Goal: Task Accomplishment & Management: Use online tool/utility

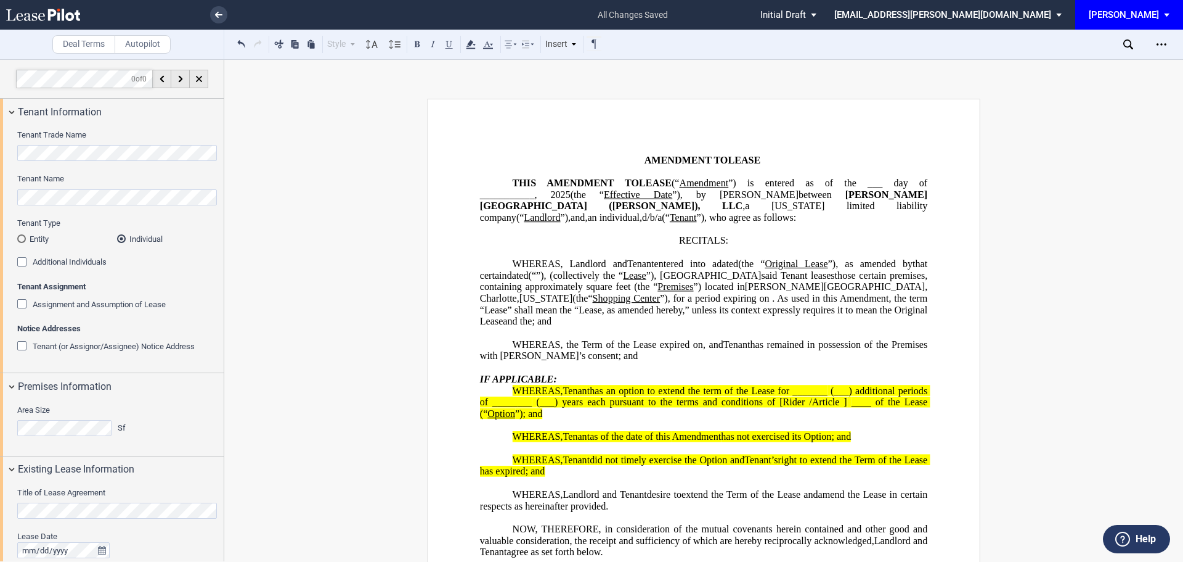
select select "number:2"
select select "number:3"
click at [1163, 44] on icon "Open Lease options menu" at bounding box center [1162, 44] width 10 height 10
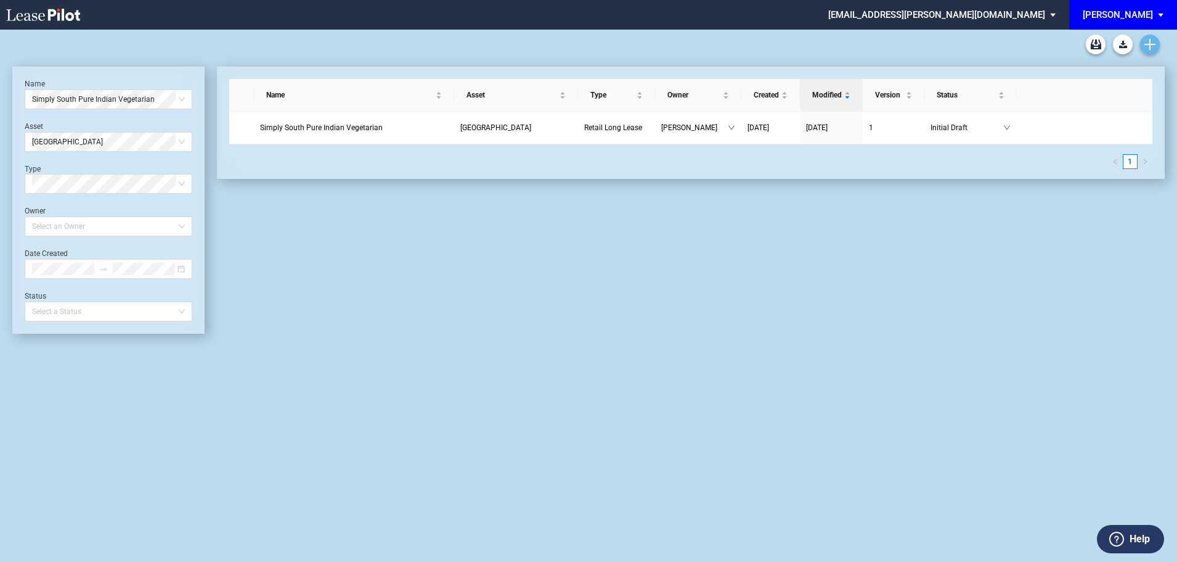
click at [1146, 43] on icon "Create new document" at bounding box center [1150, 44] width 11 height 11
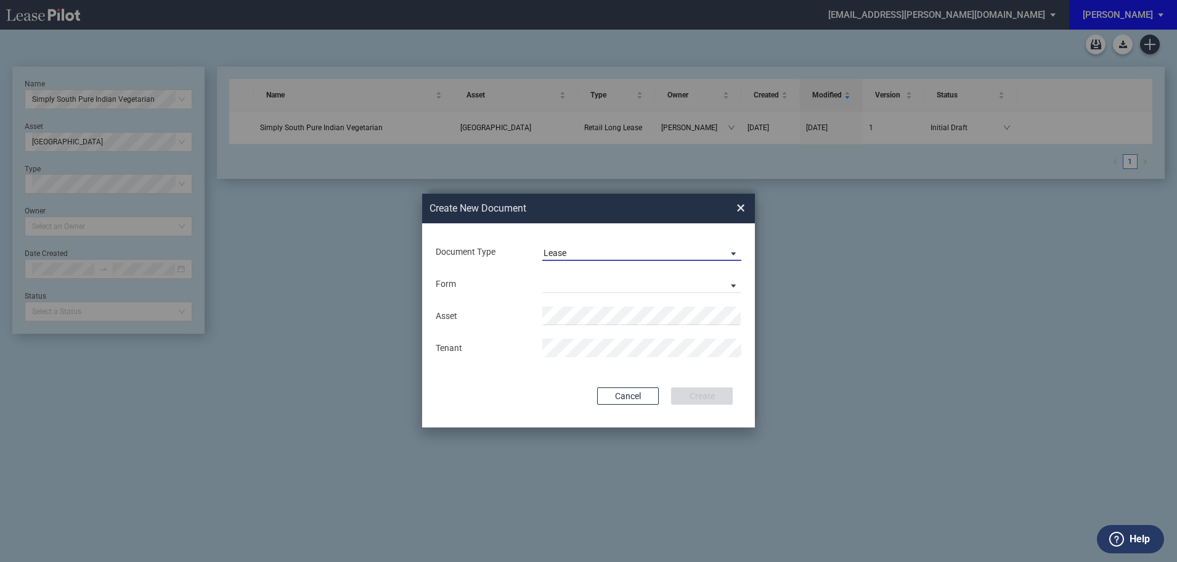
click at [552, 250] on div "Lease" at bounding box center [555, 253] width 23 height 10
click at [565, 253] on div "Lease" at bounding box center [557, 253] width 26 height 14
click at [589, 281] on md-select "Retail Long Lease Retail Short Lease" at bounding box center [641, 283] width 199 height 18
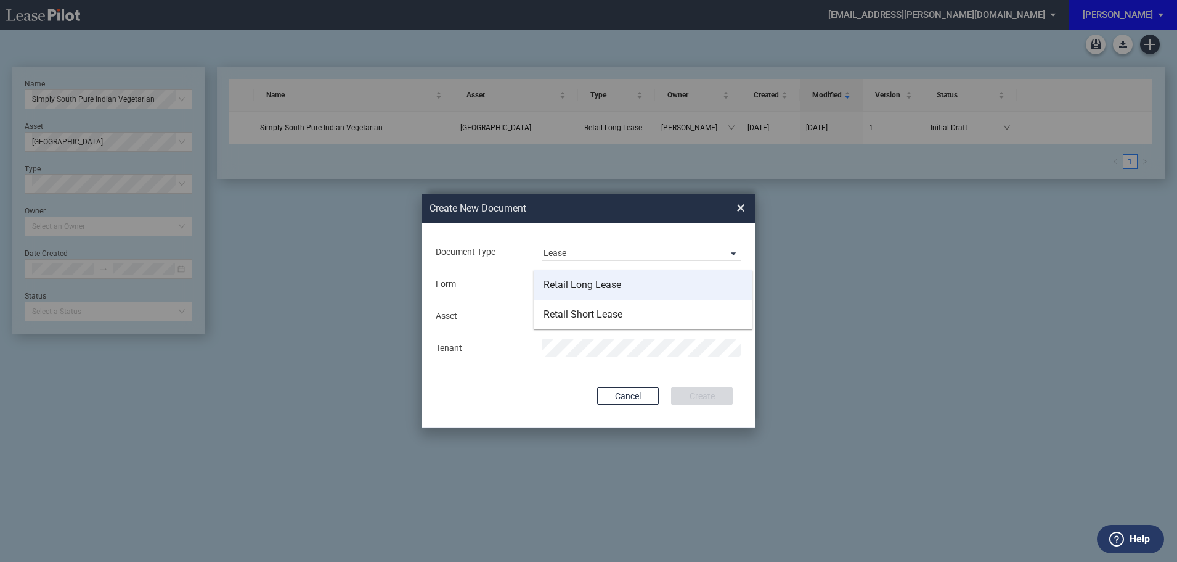
click at [563, 284] on div "Retail Long Lease" at bounding box center [583, 285] width 78 height 14
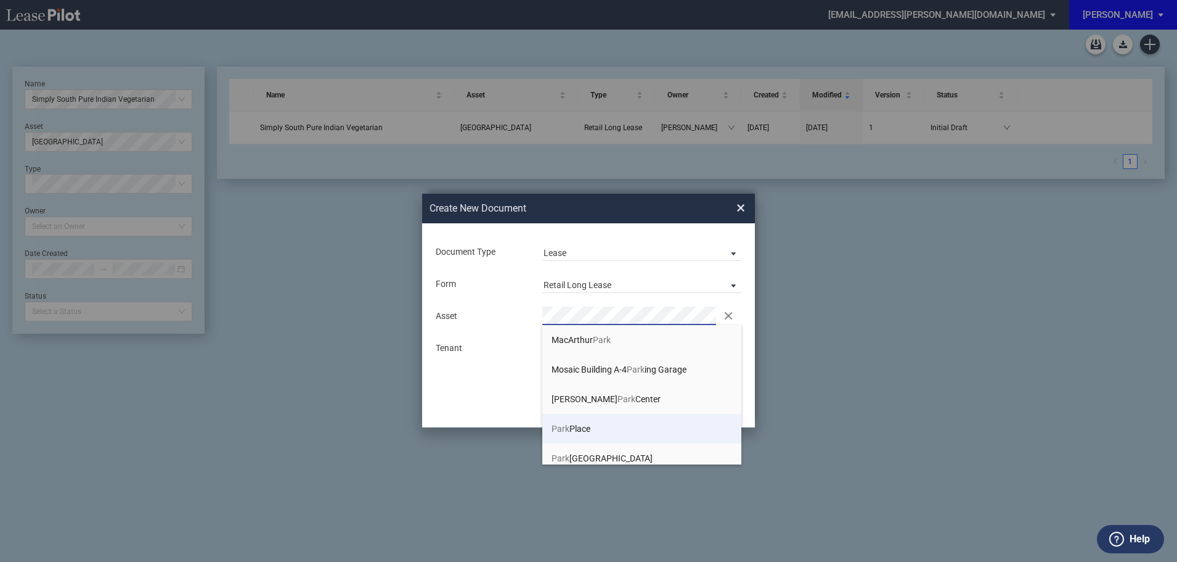
click at [571, 428] on span "Park Place" at bounding box center [571, 428] width 39 height 10
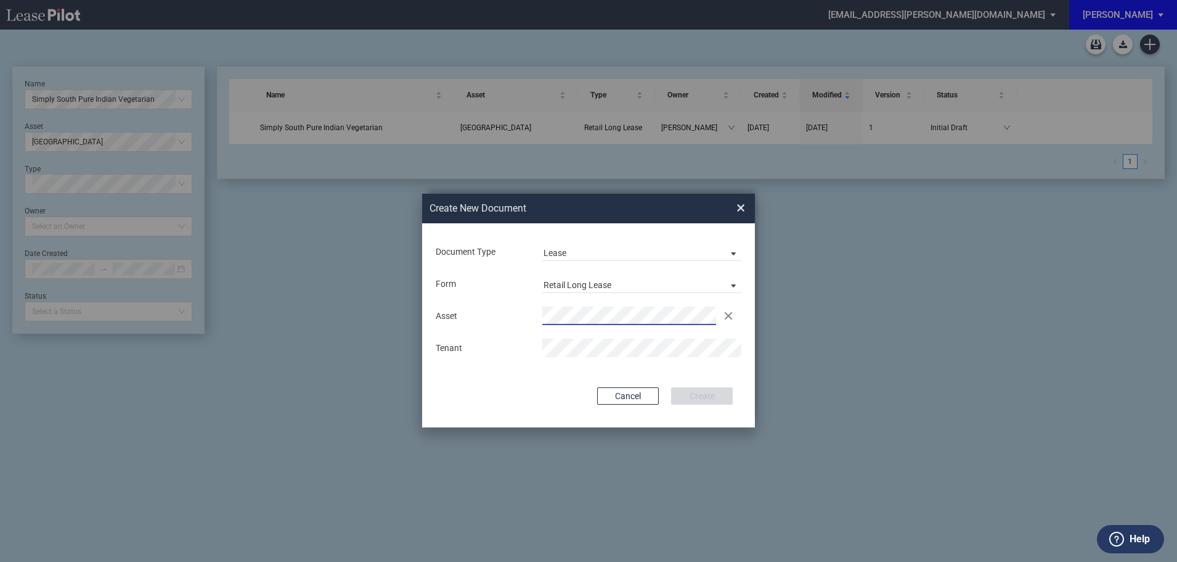
click at [554, 326] on md-input-container "Asset Clear" at bounding box center [589, 315] width 308 height 21
click at [714, 401] on button "Create" at bounding box center [702, 395] width 62 height 17
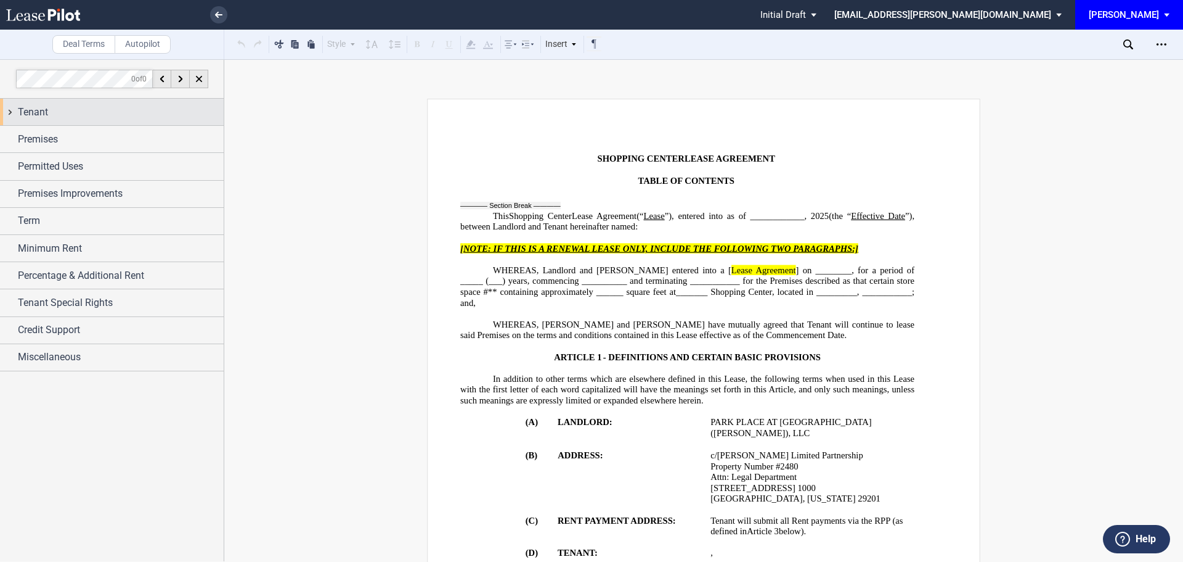
click at [42, 112] on span "Tenant" at bounding box center [33, 112] width 30 height 15
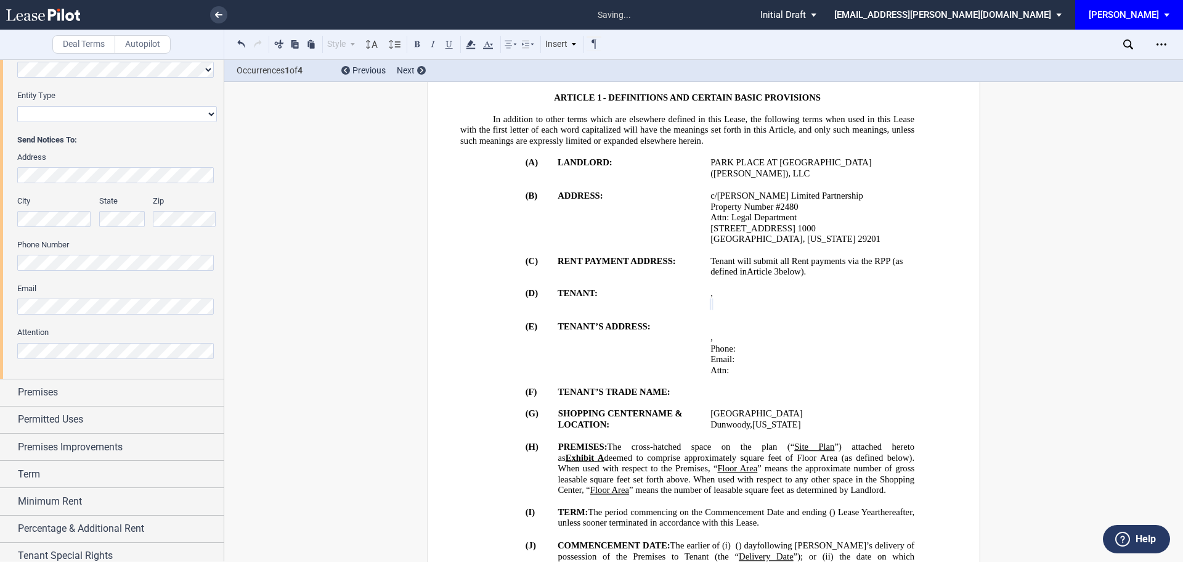
scroll to position [247, 0]
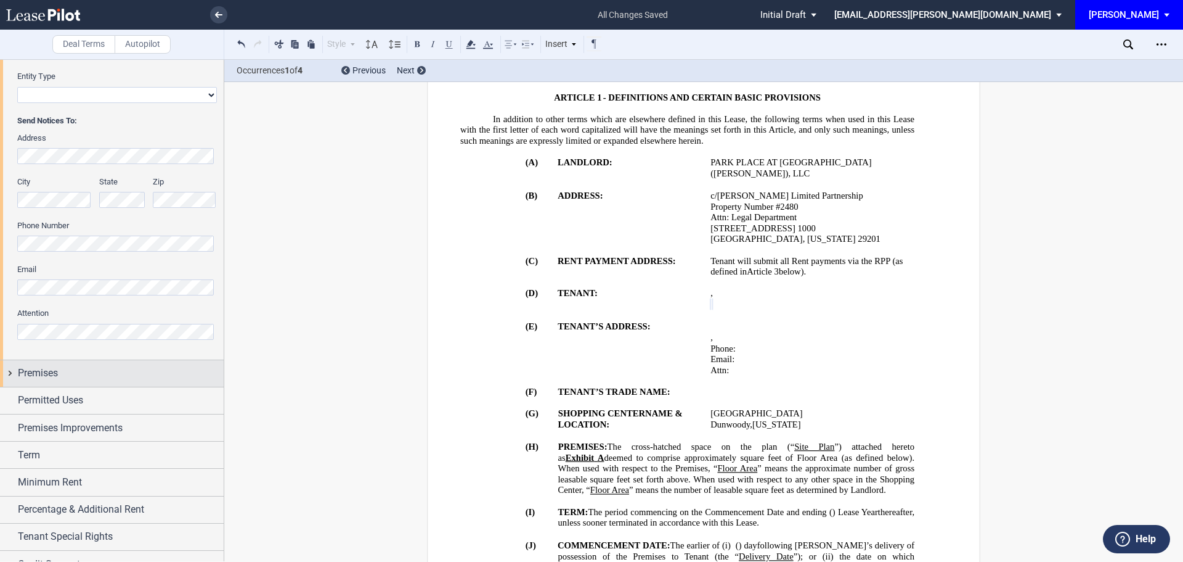
click at [47, 377] on span "Premises" at bounding box center [38, 373] width 40 height 15
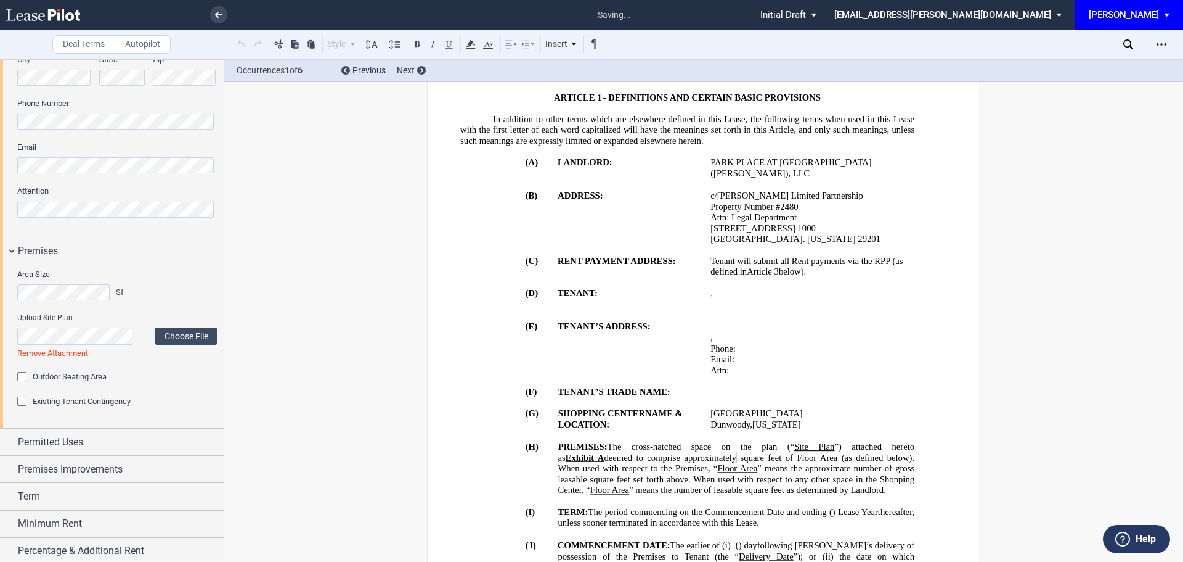
scroll to position [370, 0]
click at [75, 443] on span "Permitted Uses" at bounding box center [50, 440] width 65 height 15
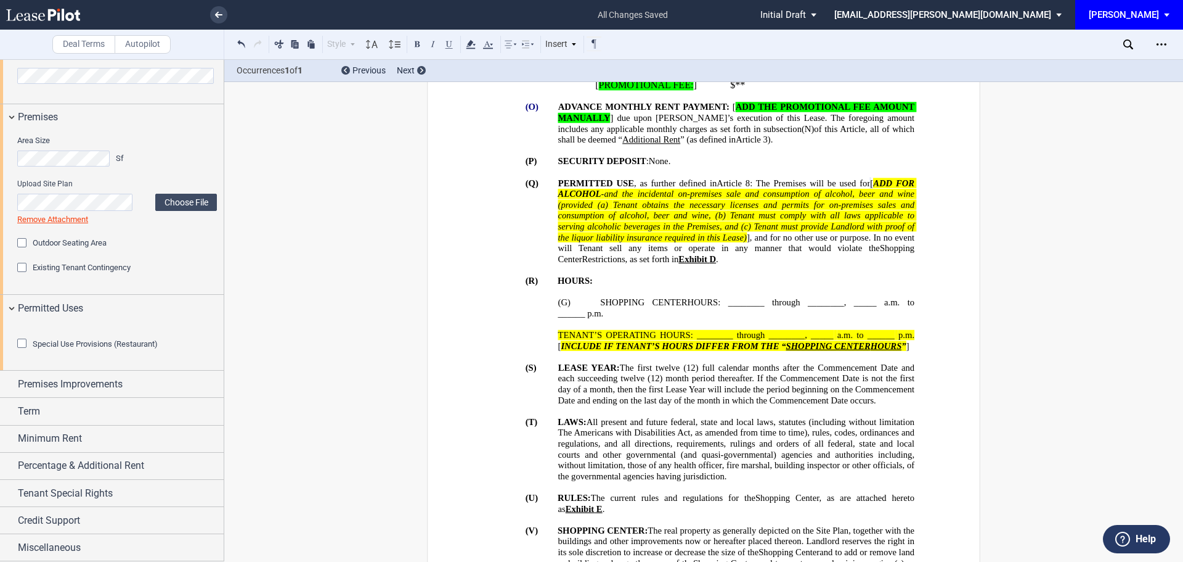
scroll to position [509, 0]
click at [23, 351] on div "Special Use Provisions (Restaurant)" at bounding box center [23, 344] width 12 height 12
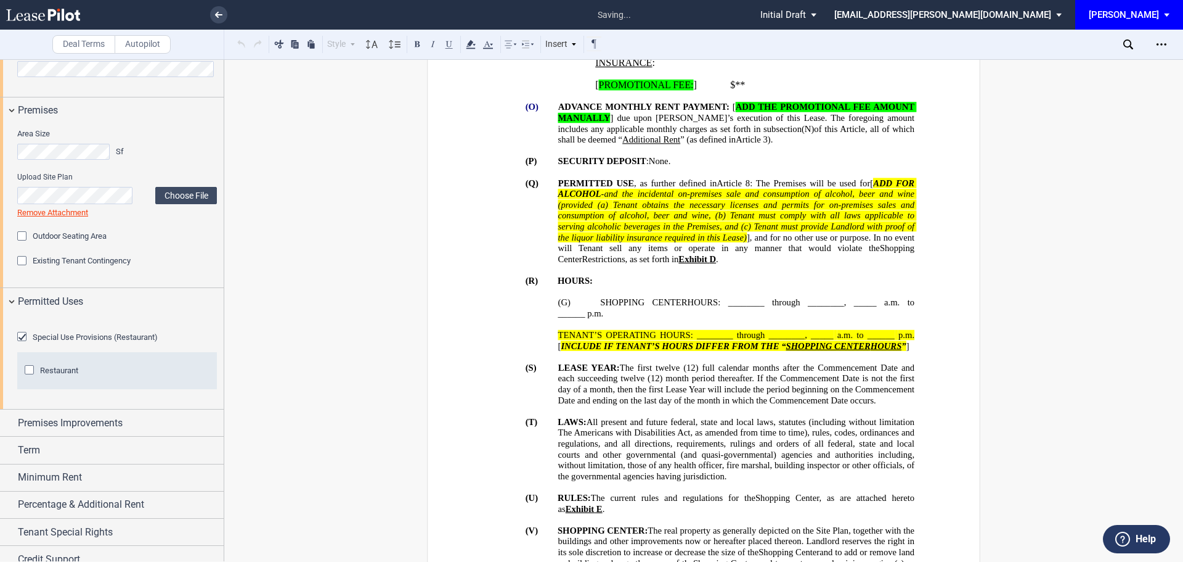
click at [27, 377] on div "Restaurant" at bounding box center [31, 371] width 12 height 12
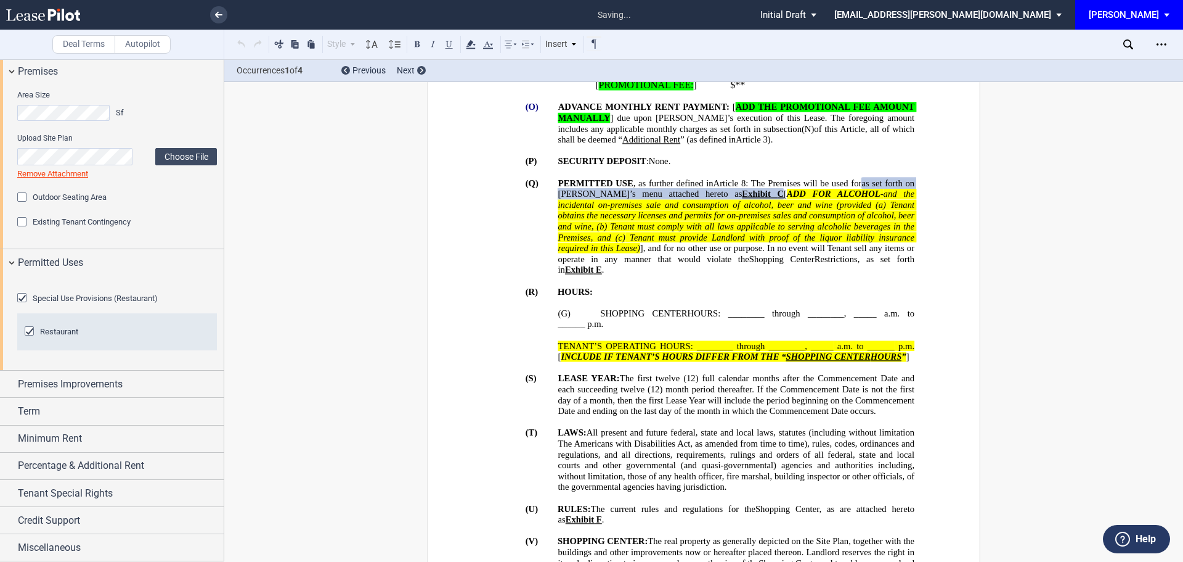
scroll to position [616, 0]
click at [86, 385] on span "Premises Improvements" at bounding box center [70, 384] width 105 height 15
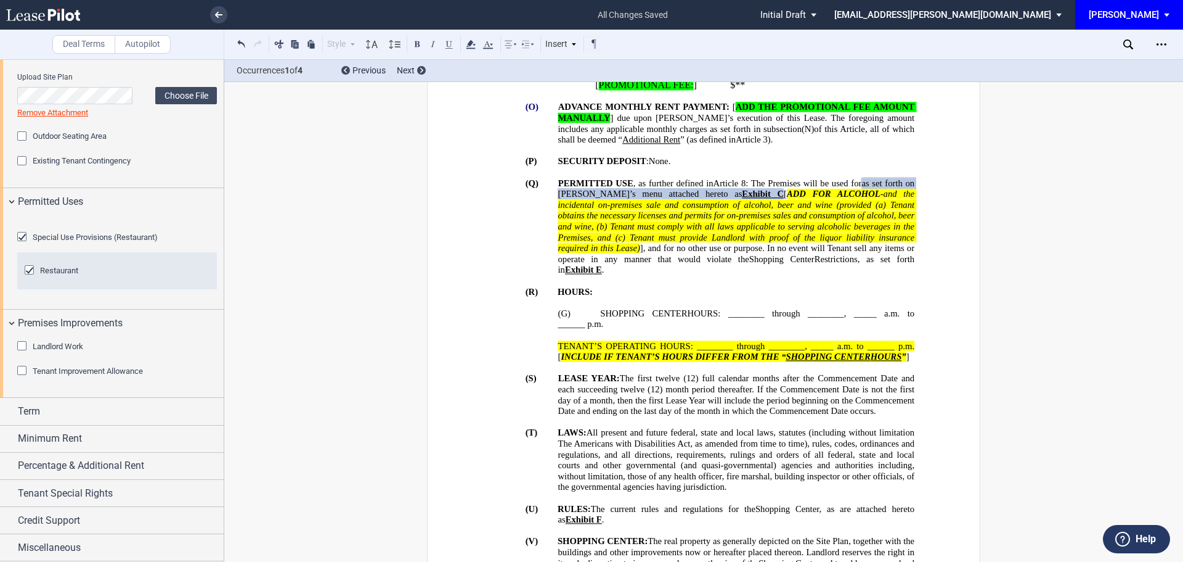
click at [24, 378] on div "Tenant Improvement Allowance" at bounding box center [23, 372] width 12 height 12
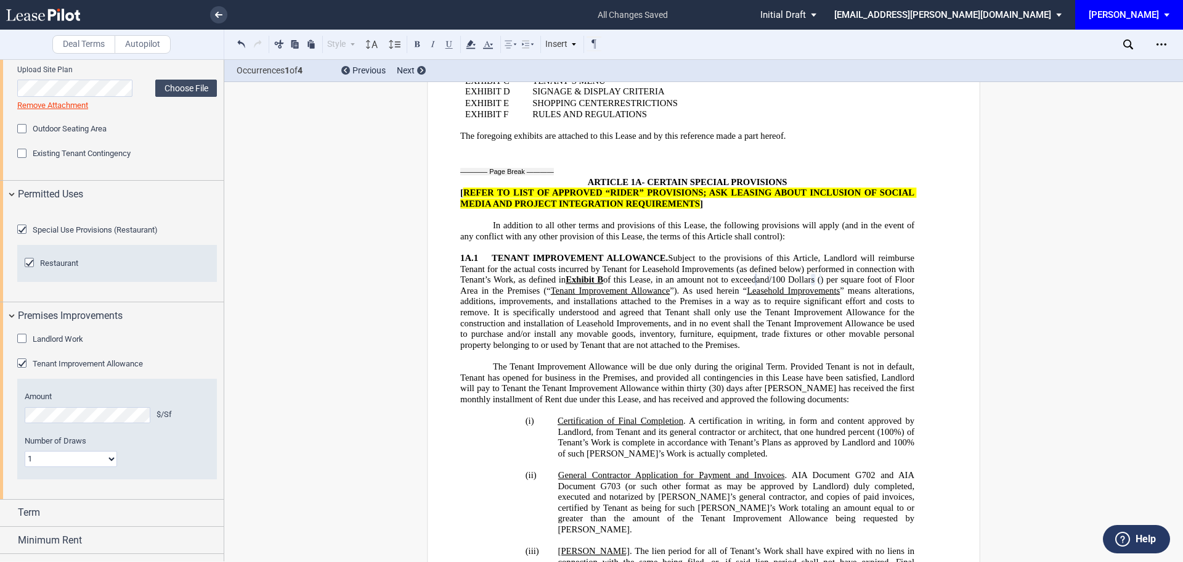
scroll to position [2128, 0]
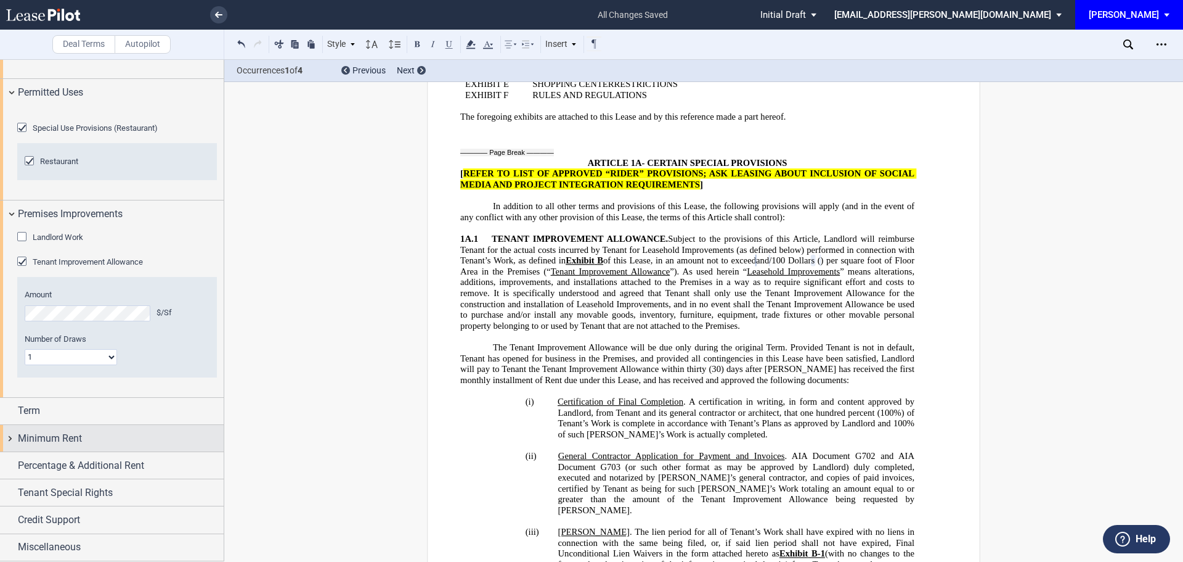
scroll to position [786, 0]
click at [36, 410] on span "Term" at bounding box center [29, 410] width 22 height 15
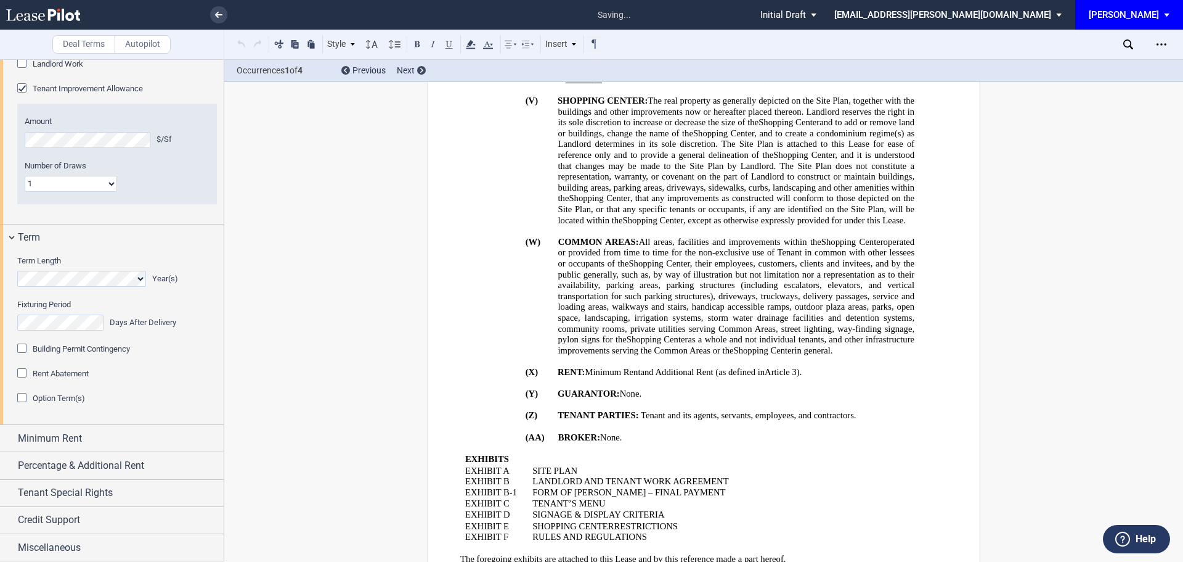
scroll to position [478, 0]
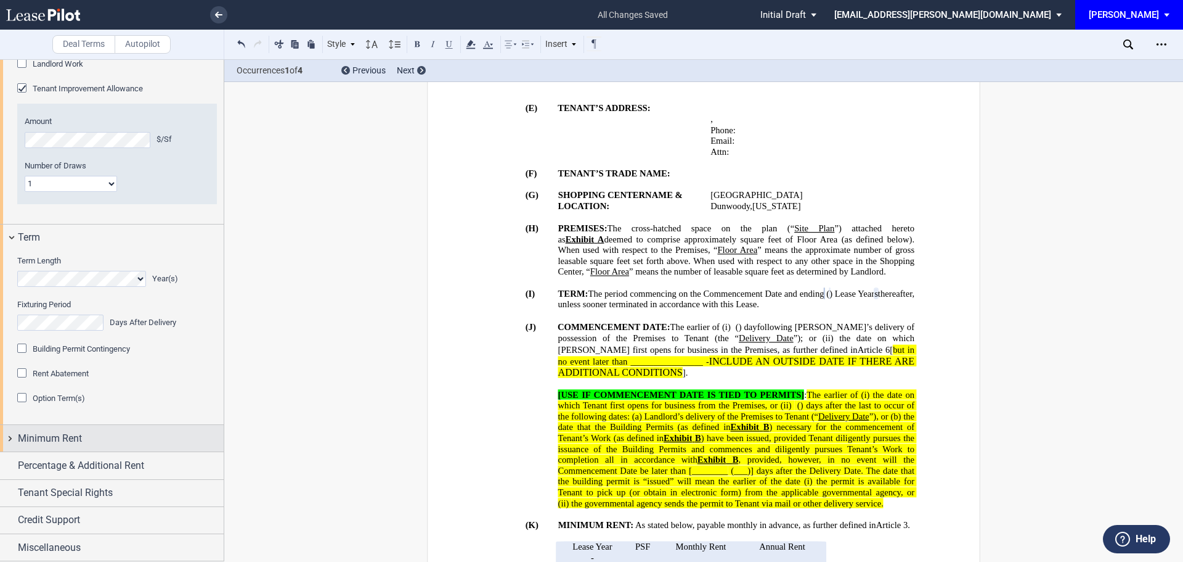
click at [60, 430] on div "Minimum Rent" at bounding box center [112, 438] width 224 height 27
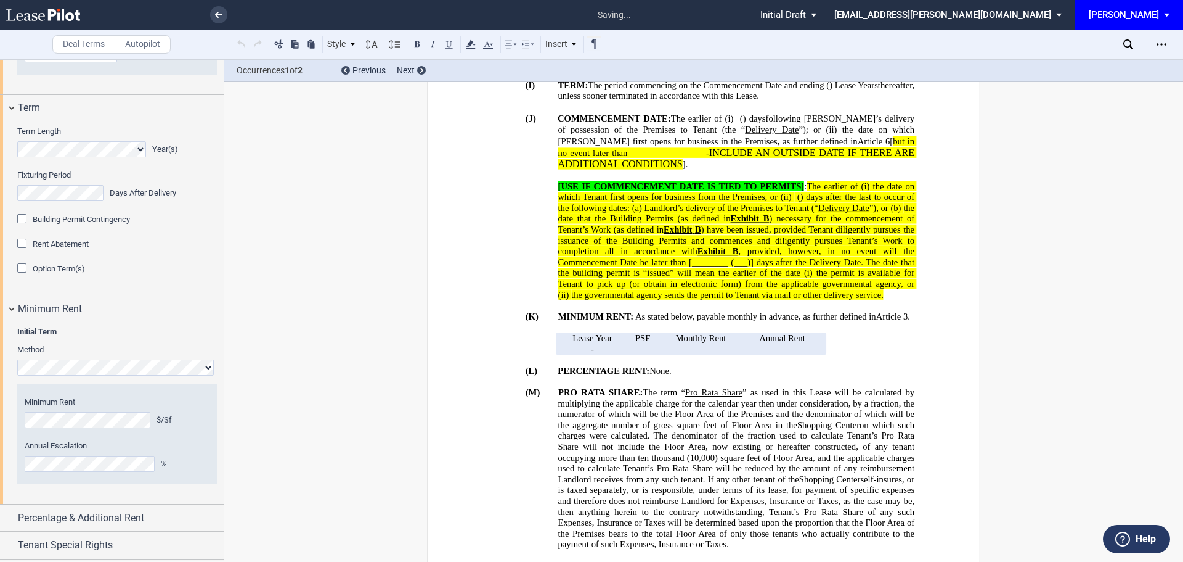
scroll to position [746, 0]
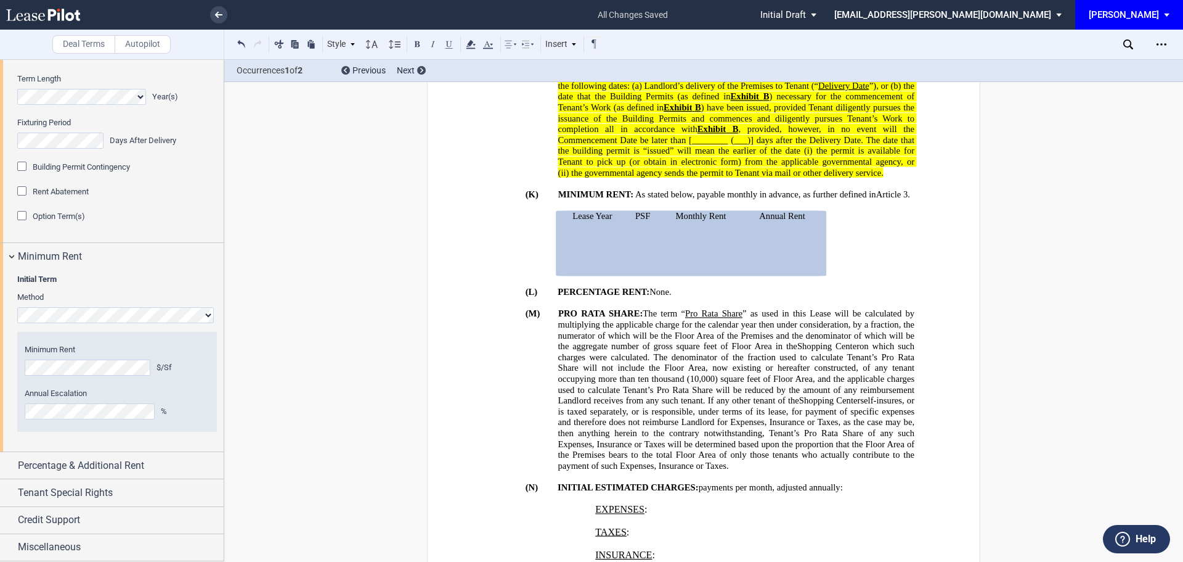
scroll to position [1141, 0]
drag, startPoint x: 68, startPoint y: 463, endPoint x: 52, endPoint y: 463, distance: 16.0
click at [68, 463] on span "Percentage & Additional Rent" at bounding box center [81, 465] width 126 height 15
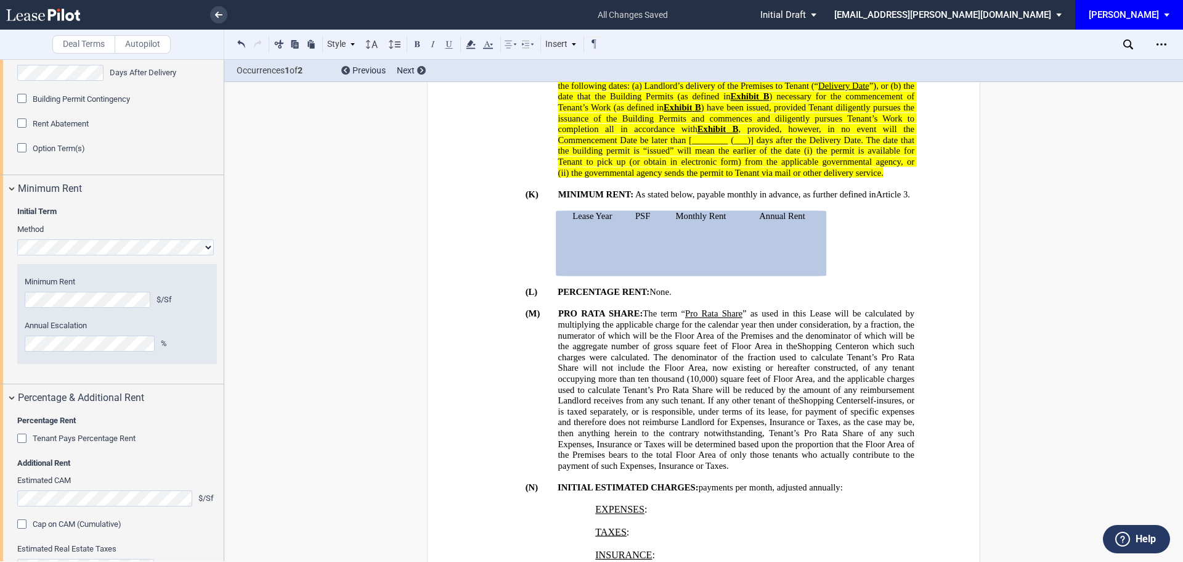
click at [18, 446] on div "Tenant Pays Percentage Rent" at bounding box center [23, 439] width 12 height 12
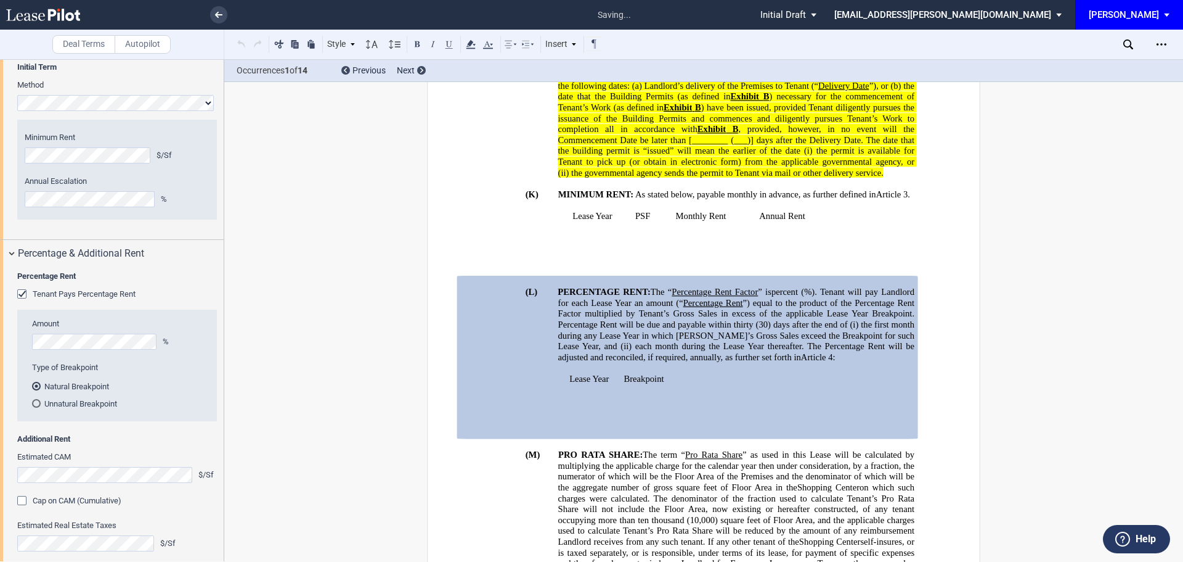
scroll to position [1326, 0]
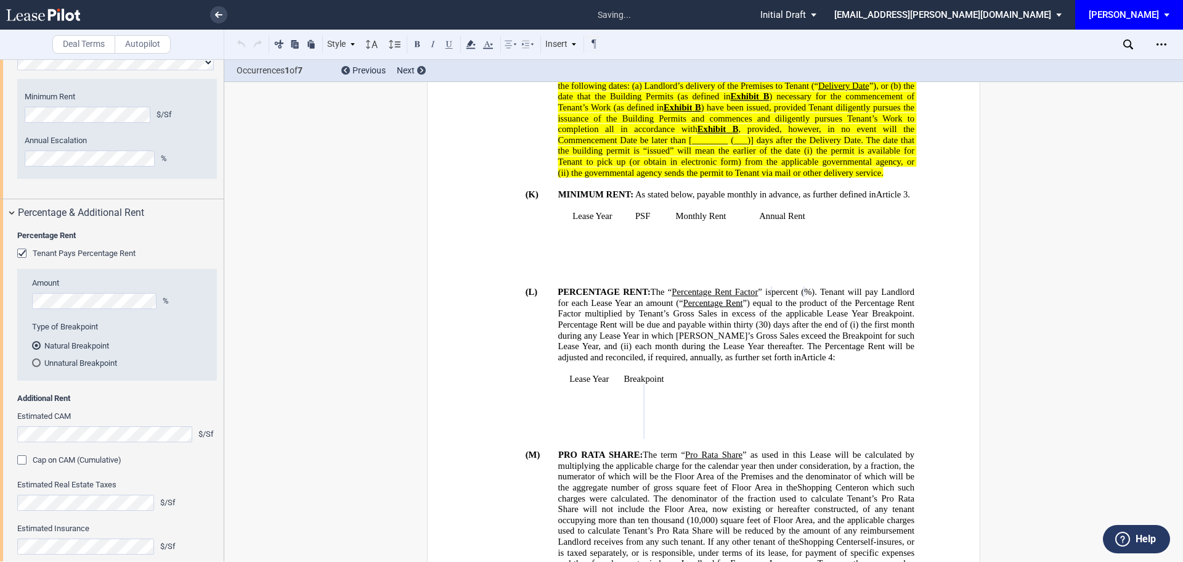
click at [36, 367] on div "Unnatural Breakpoint" at bounding box center [36, 362] width 9 height 9
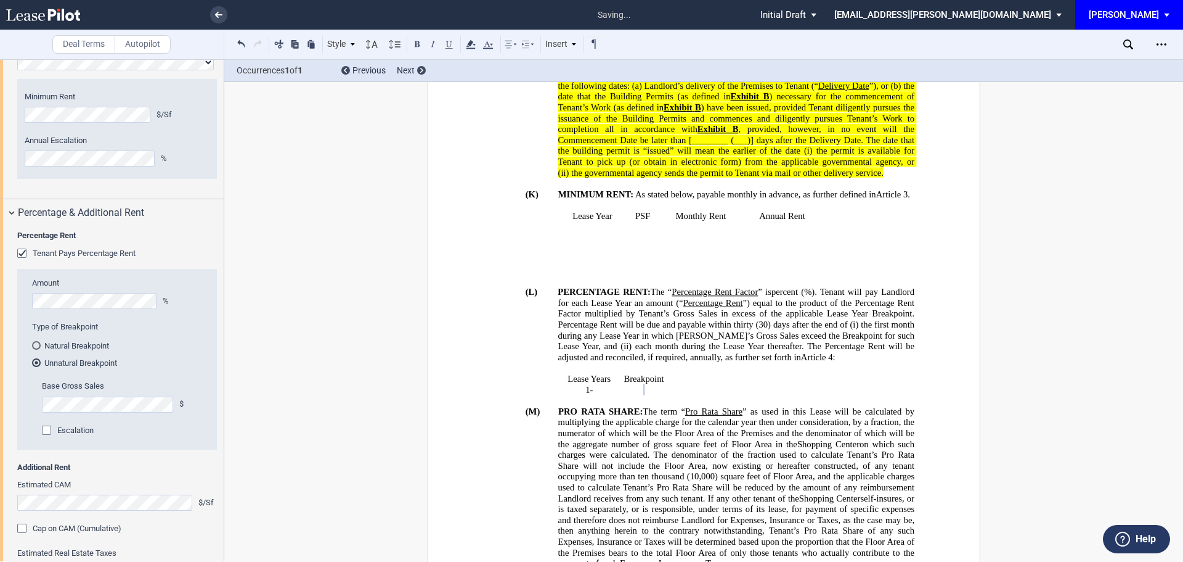
click at [48, 438] on div "Escalation" at bounding box center [48, 431] width 12 height 12
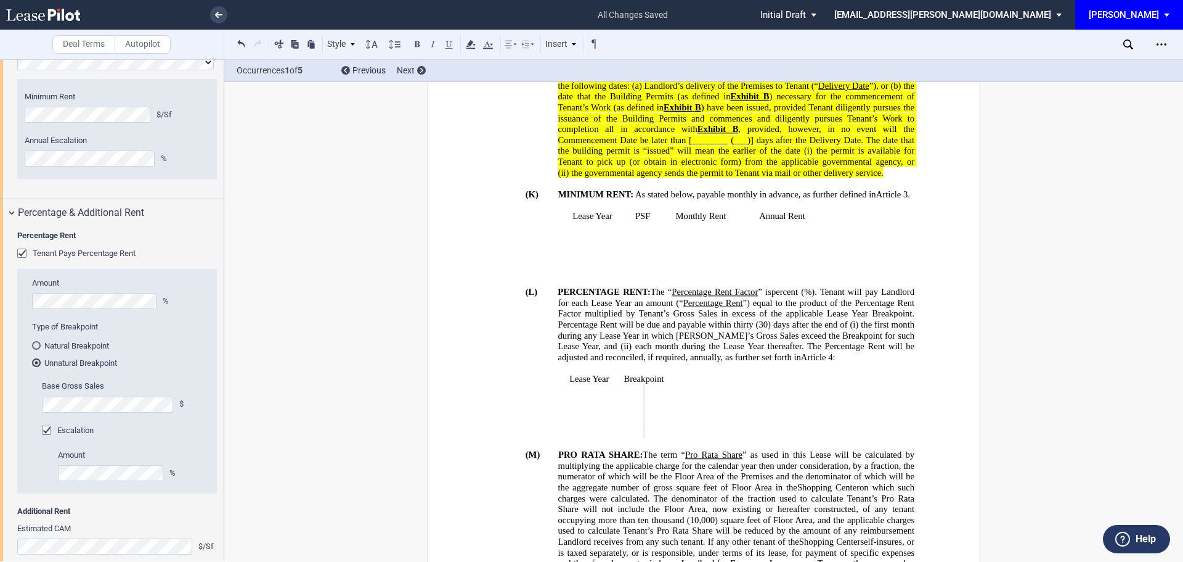
click at [182, 493] on div "Escalation Amount %" at bounding box center [129, 459] width 175 height 68
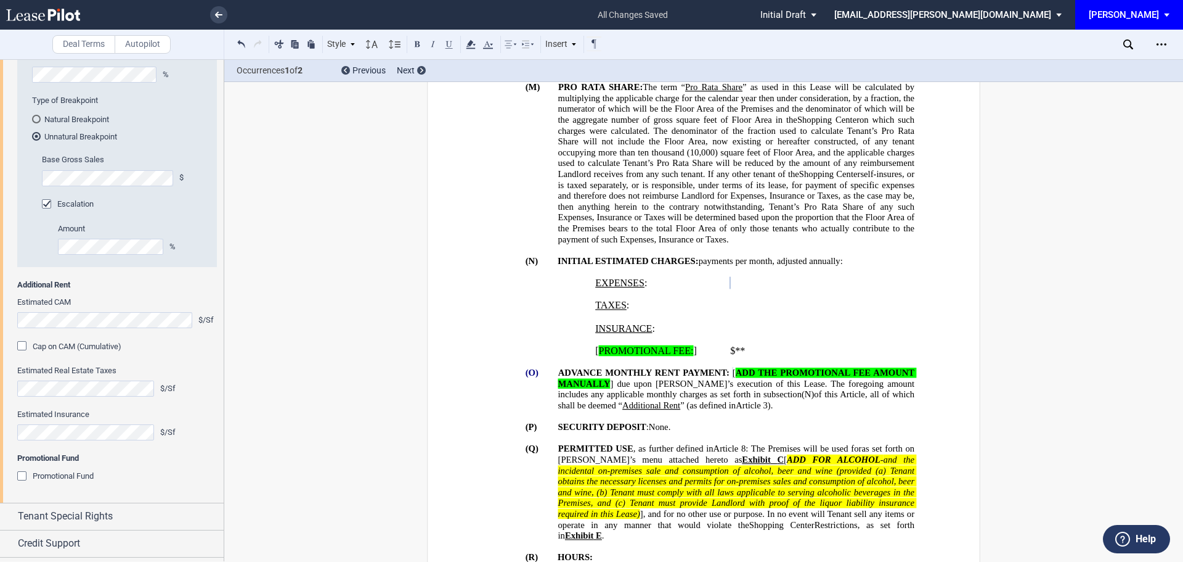
scroll to position [1572, 0]
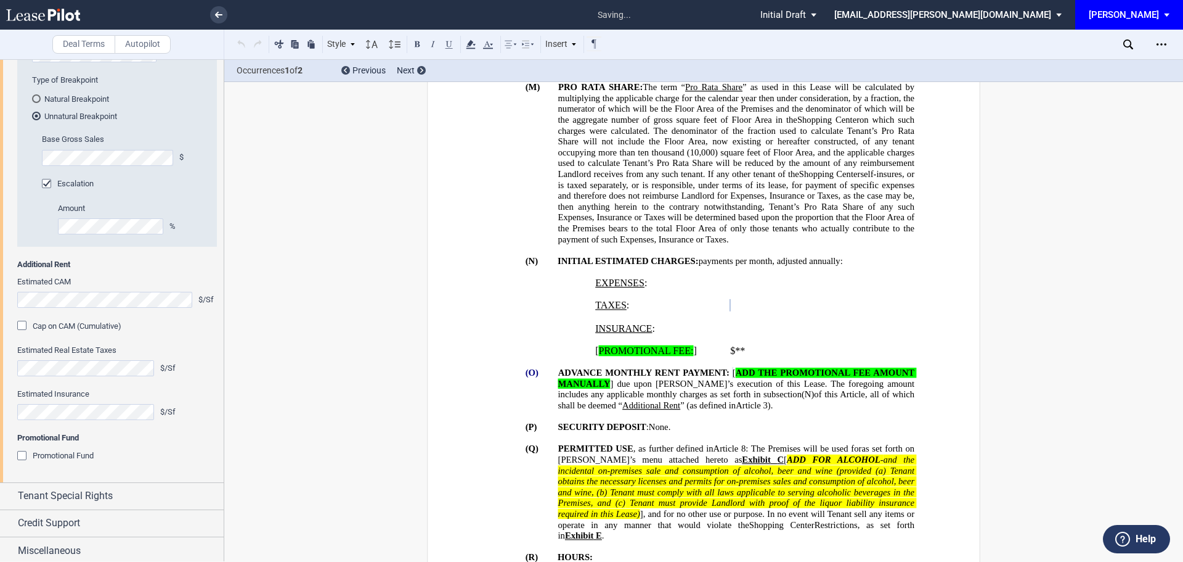
click at [194, 432] on editor-control "Estimated Insurance $/Sf" at bounding box center [117, 410] width 200 height 44
click at [55, 488] on span "Tenant Special Rights" at bounding box center [65, 492] width 95 height 15
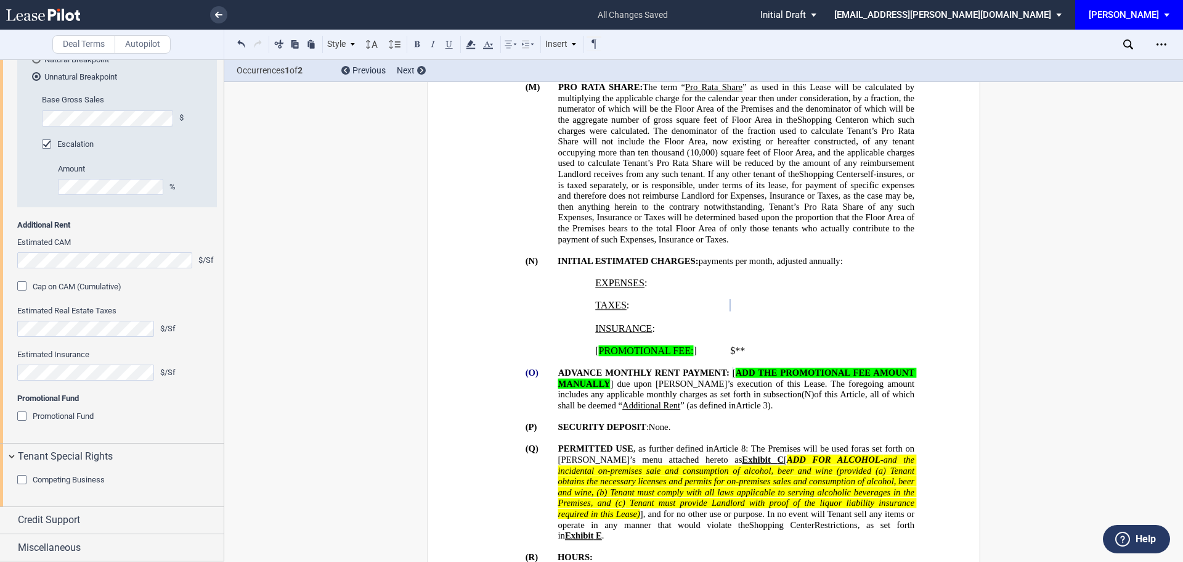
scroll to position [1680, 0]
click at [70, 546] on span "Miscellaneous" at bounding box center [49, 547] width 63 height 15
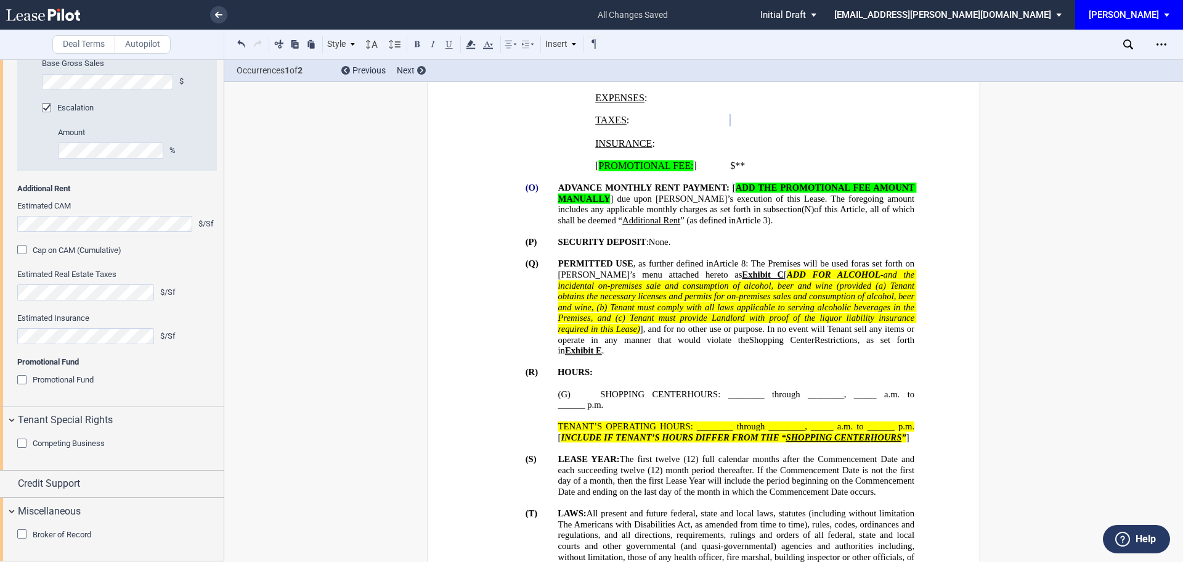
scroll to position [1716, 0]
click at [30, 529] on div "Broker of Record" at bounding box center [23, 535] width 12 height 12
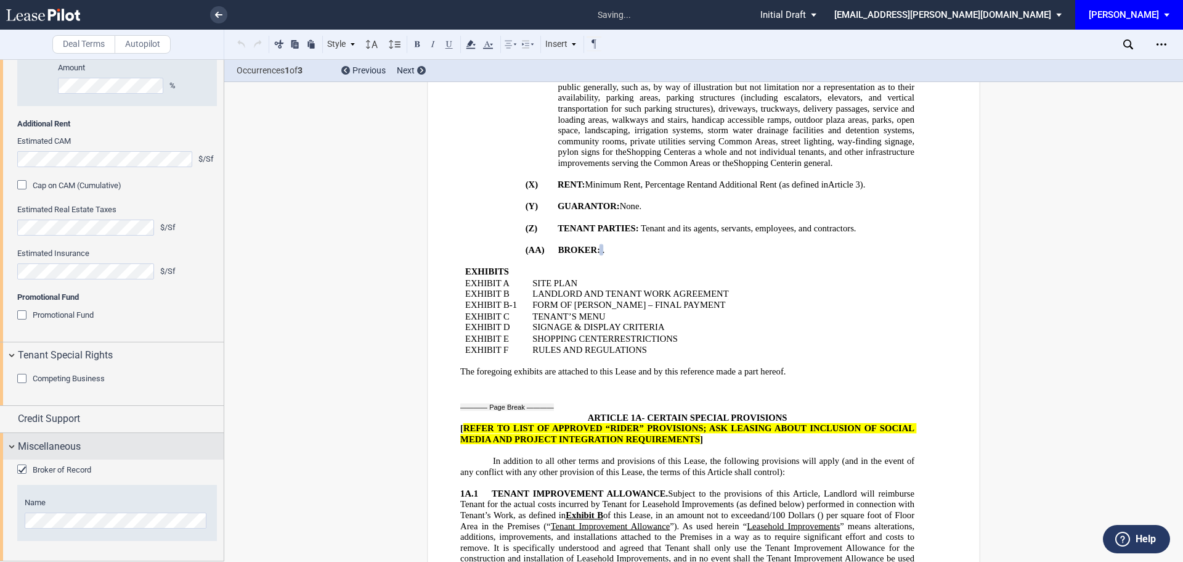
scroll to position [1781, 0]
click at [10, 515] on div "Broker of Record Name" at bounding box center [112, 509] width 224 height 101
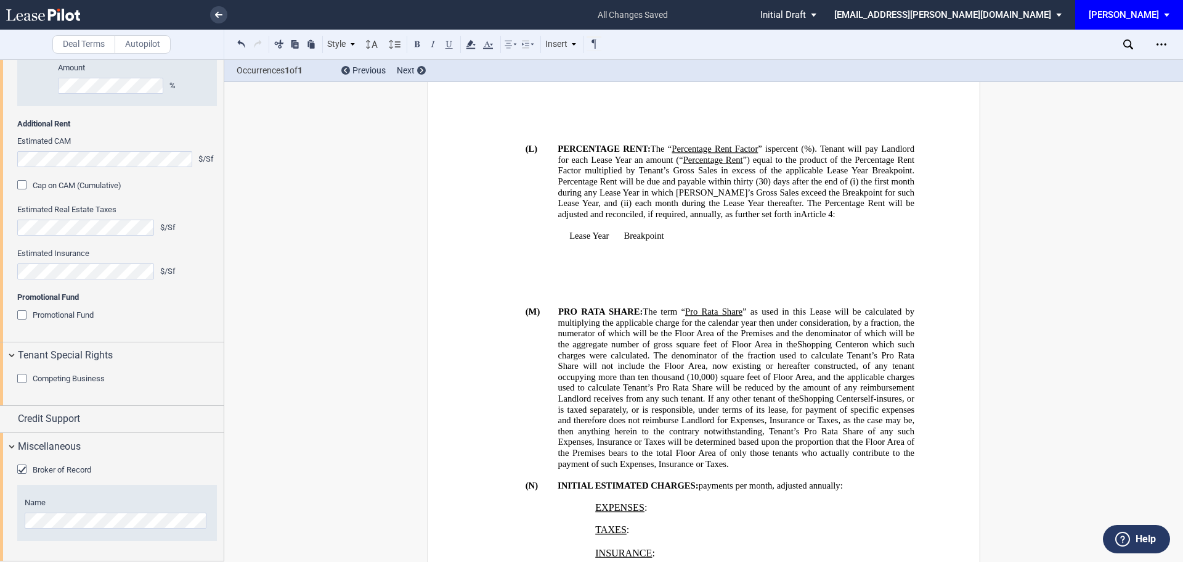
scroll to position [1144, 0]
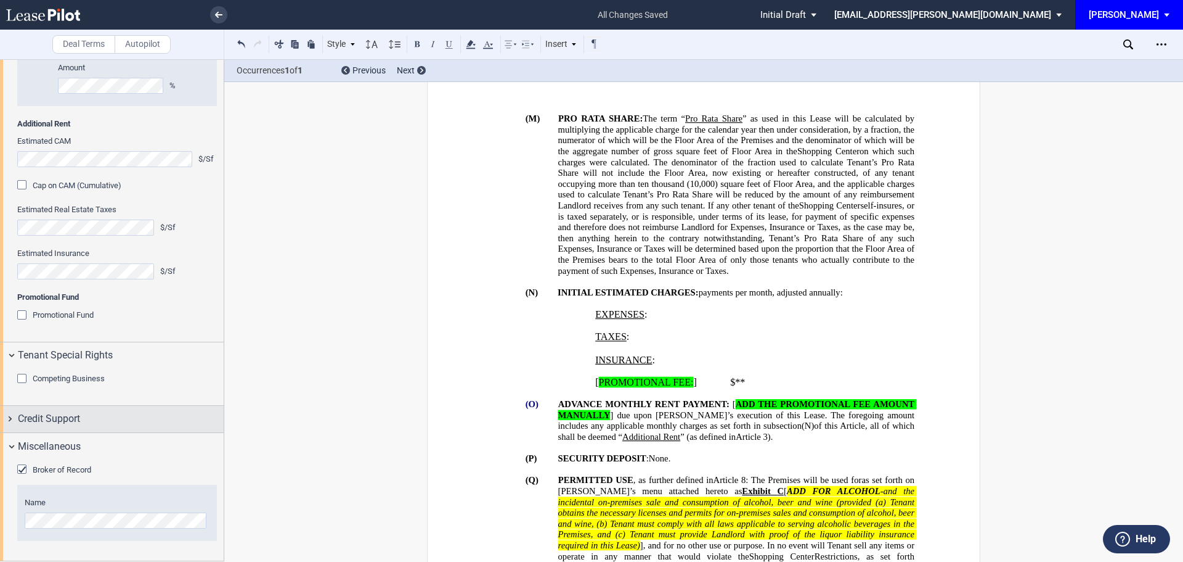
click at [67, 420] on span "Credit Support" at bounding box center [49, 418] width 62 height 15
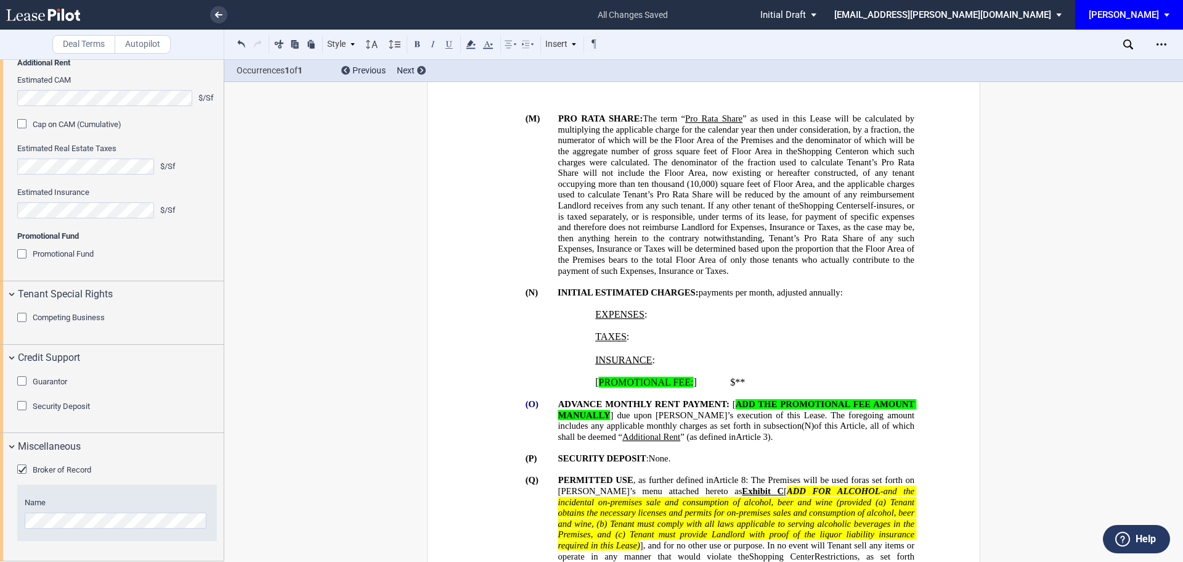
click at [25, 413] on div "Security Deposit" at bounding box center [23, 407] width 12 height 12
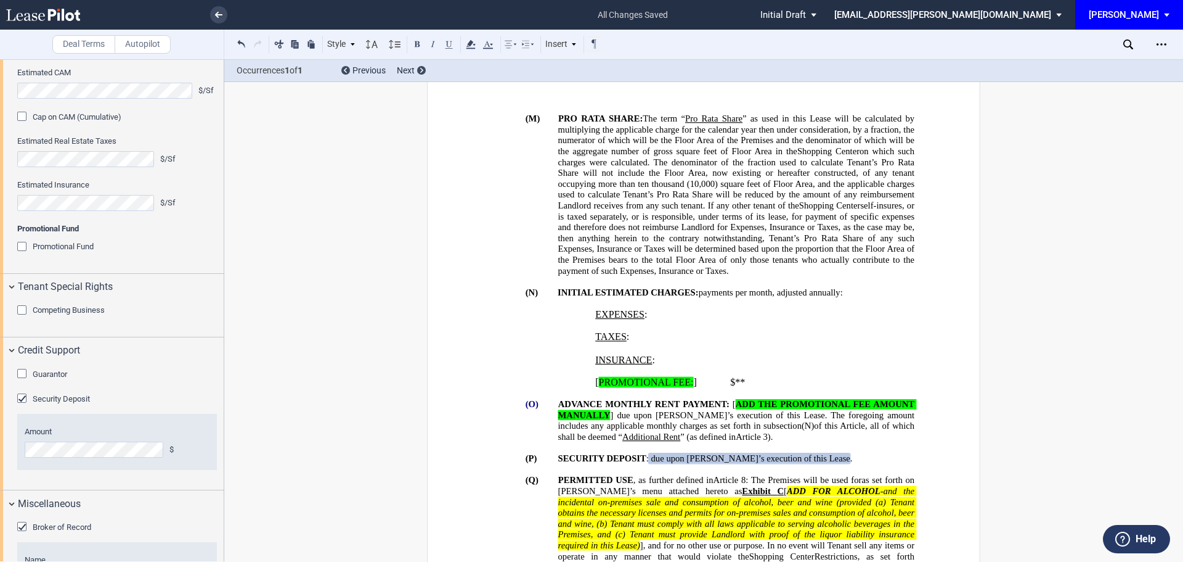
click at [666, 464] on p "﻿" at bounding box center [687, 469] width 454 height 11
